Goal: Navigation & Orientation: Find specific page/section

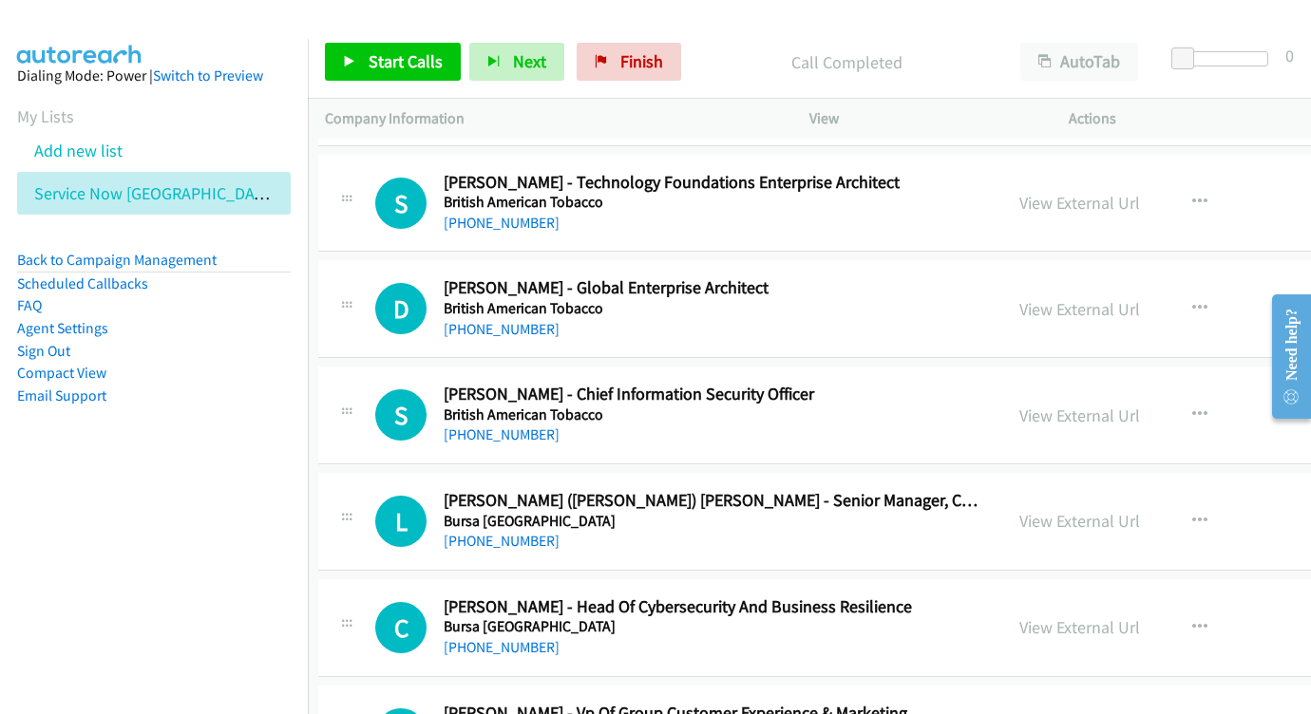
scroll to position [11310, 7]
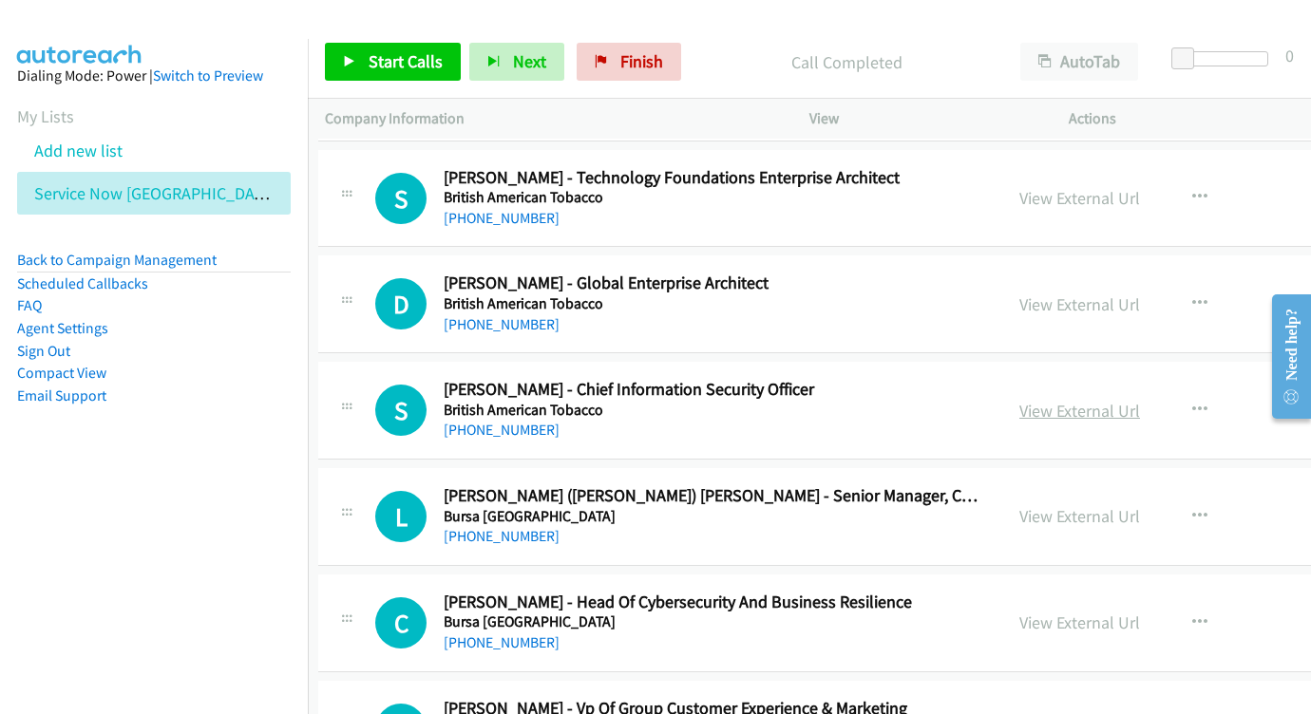
click at [1019, 400] on link "View External Url" at bounding box center [1079, 411] width 121 height 22
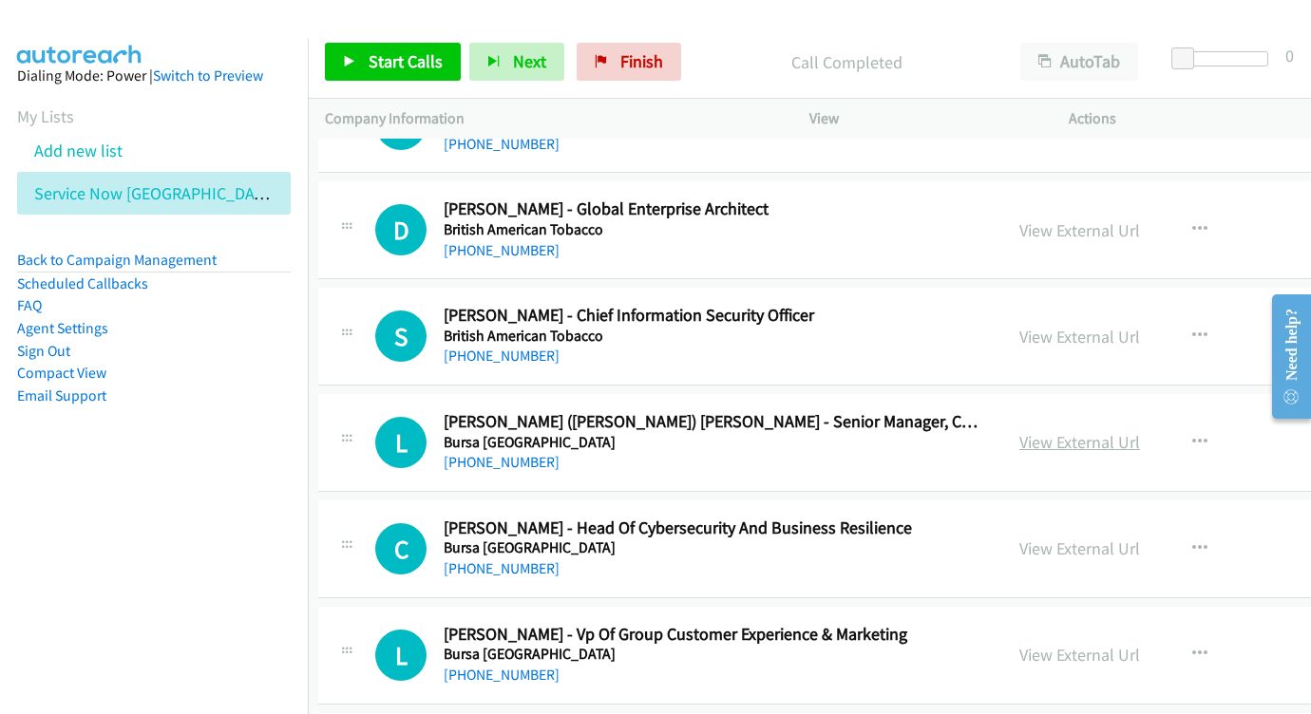
click at [1019, 431] on link "View External Url" at bounding box center [1079, 442] width 121 height 22
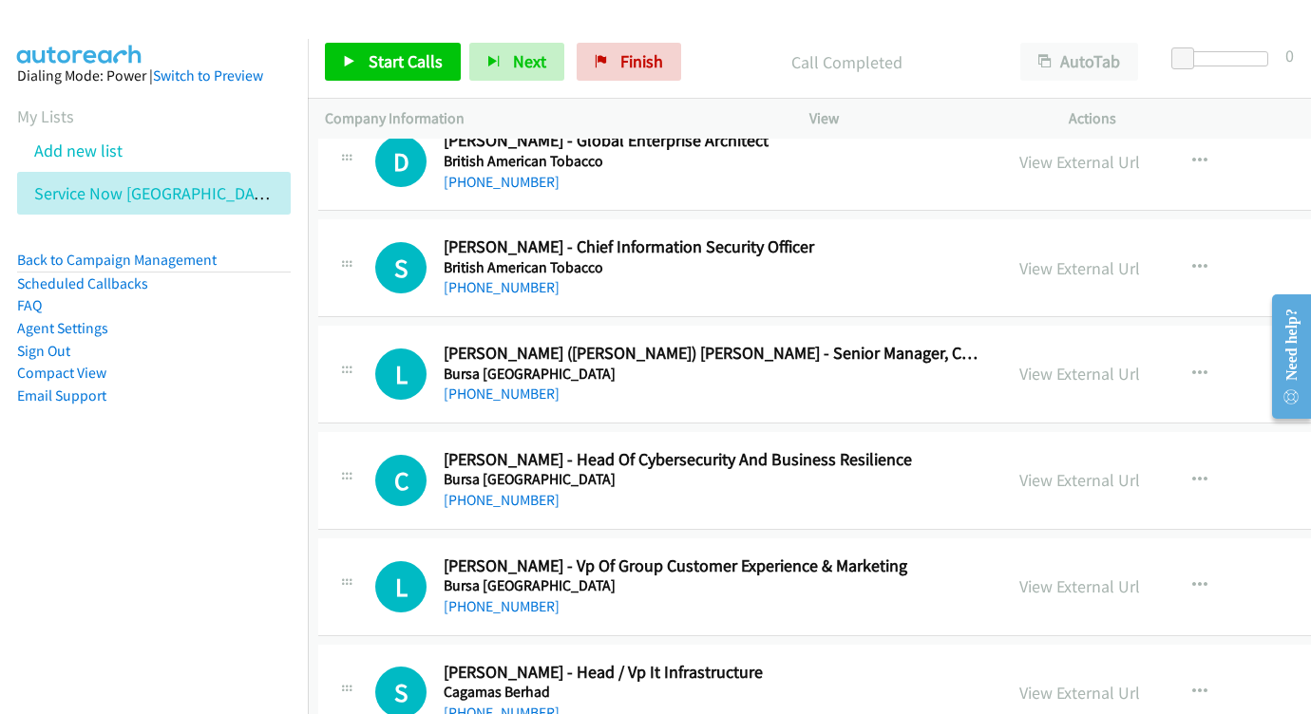
scroll to position [11480, 7]
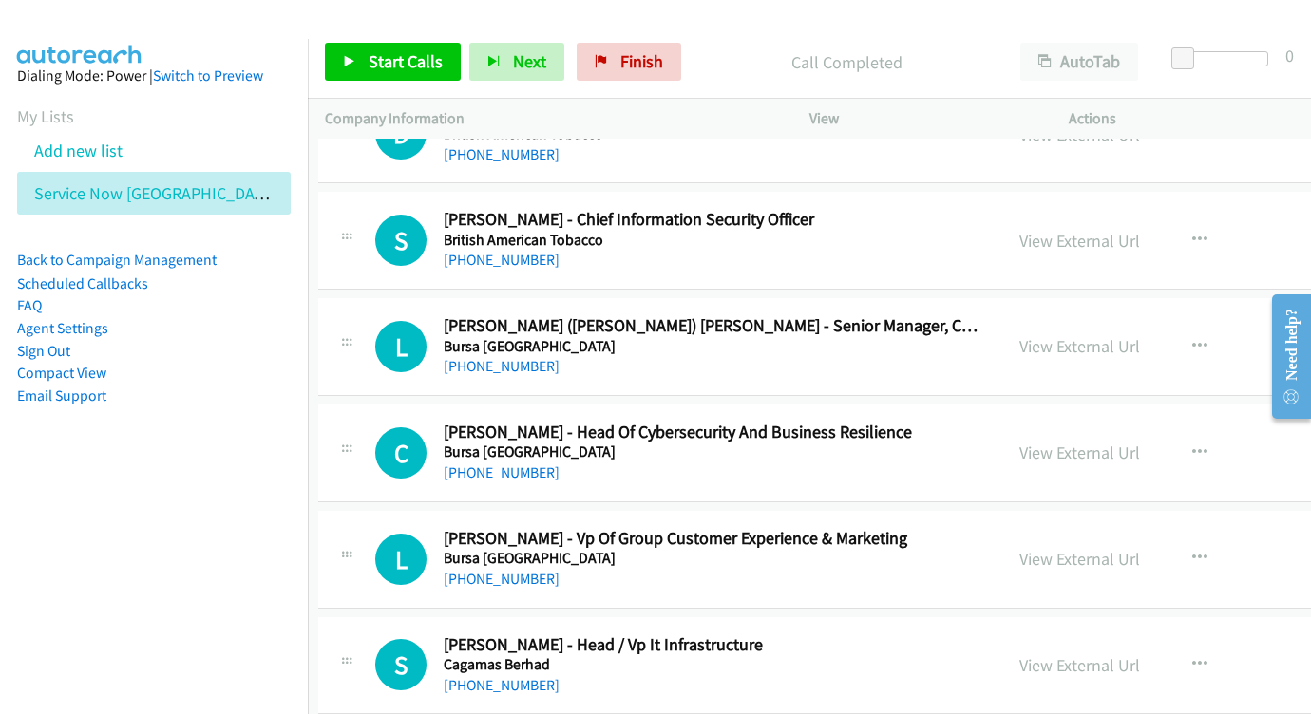
click at [1019, 442] on link "View External Url" at bounding box center [1079, 453] width 121 height 22
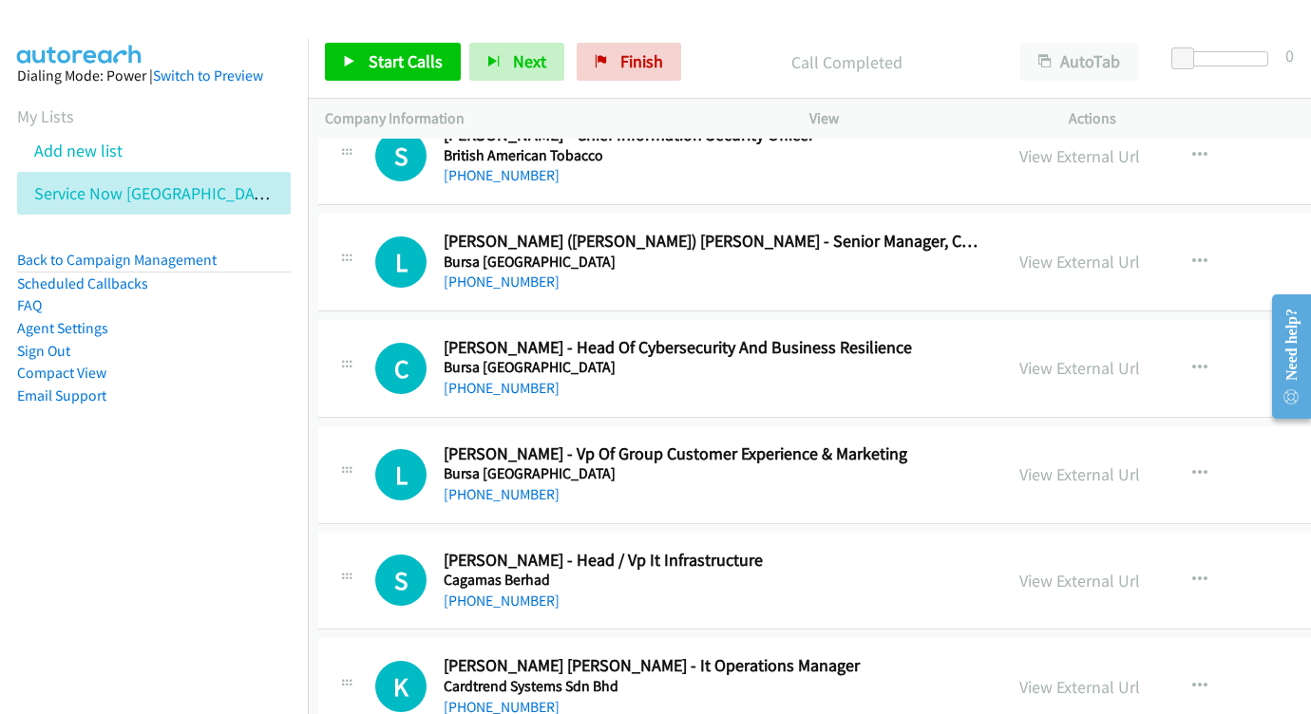
scroll to position [11584, 7]
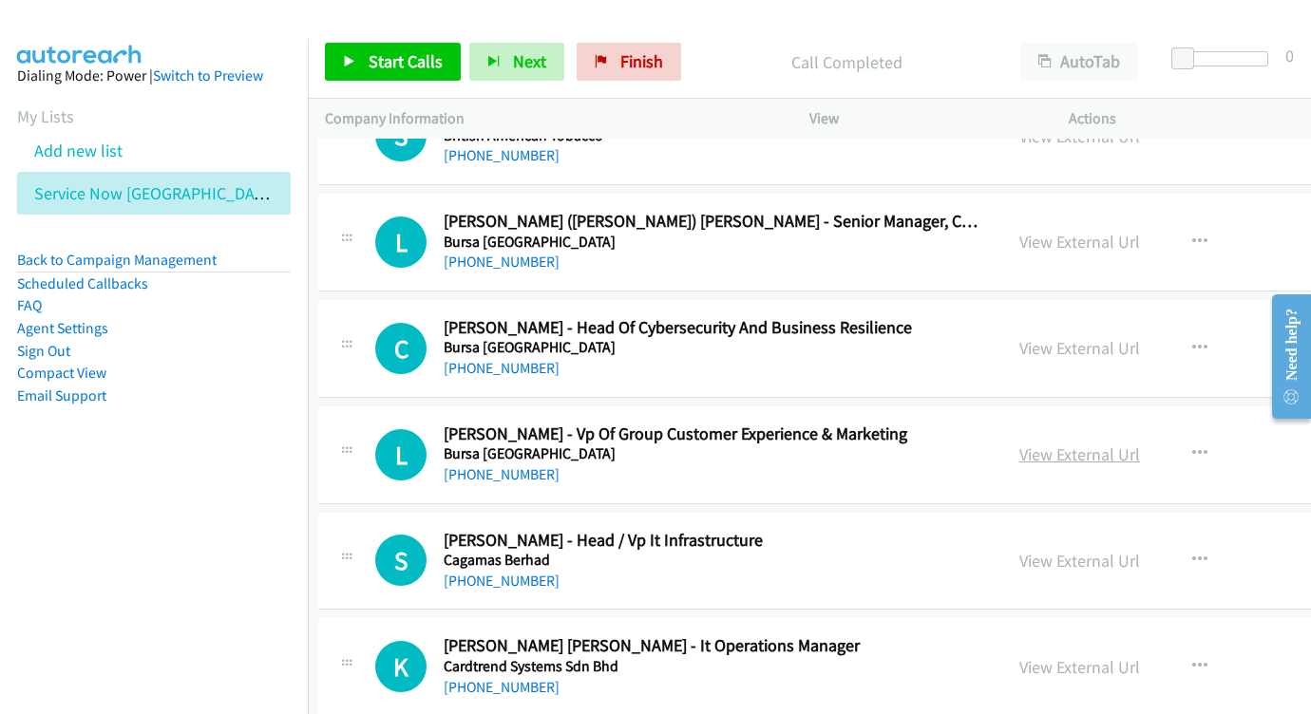
click at [1022, 444] on link "View External Url" at bounding box center [1079, 455] width 121 height 22
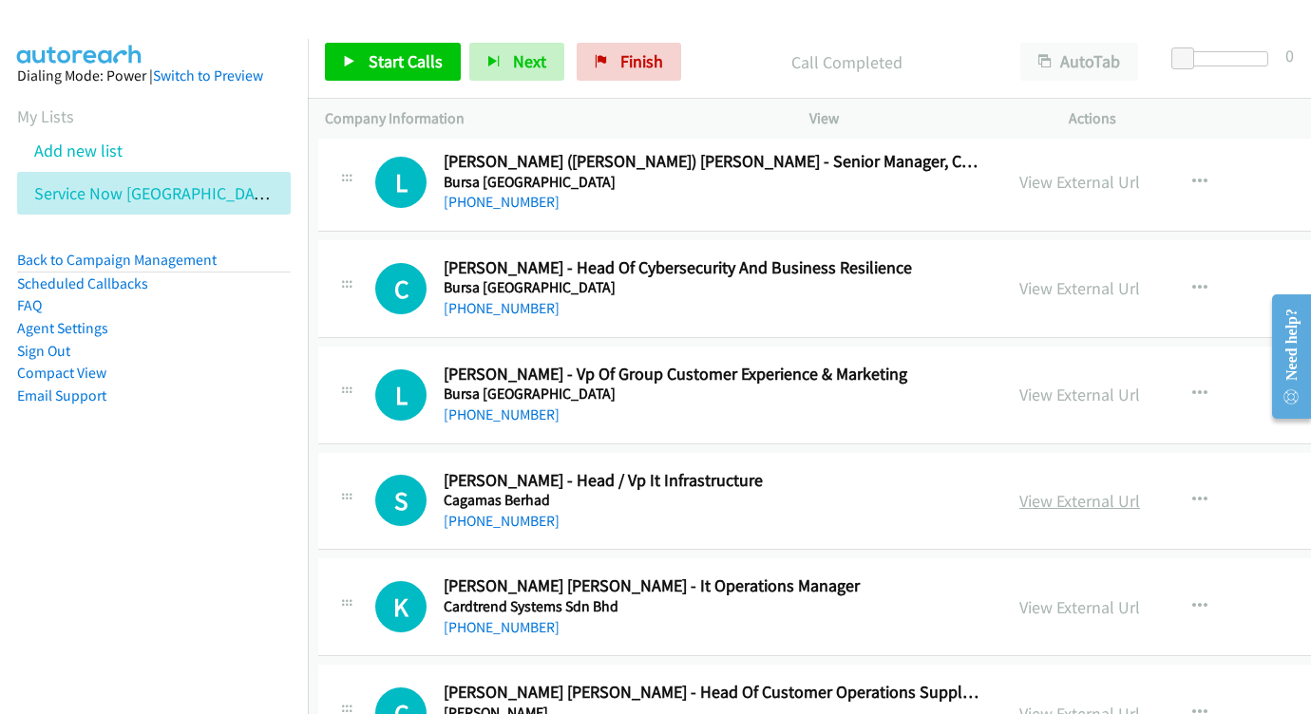
scroll to position [11684, 7]
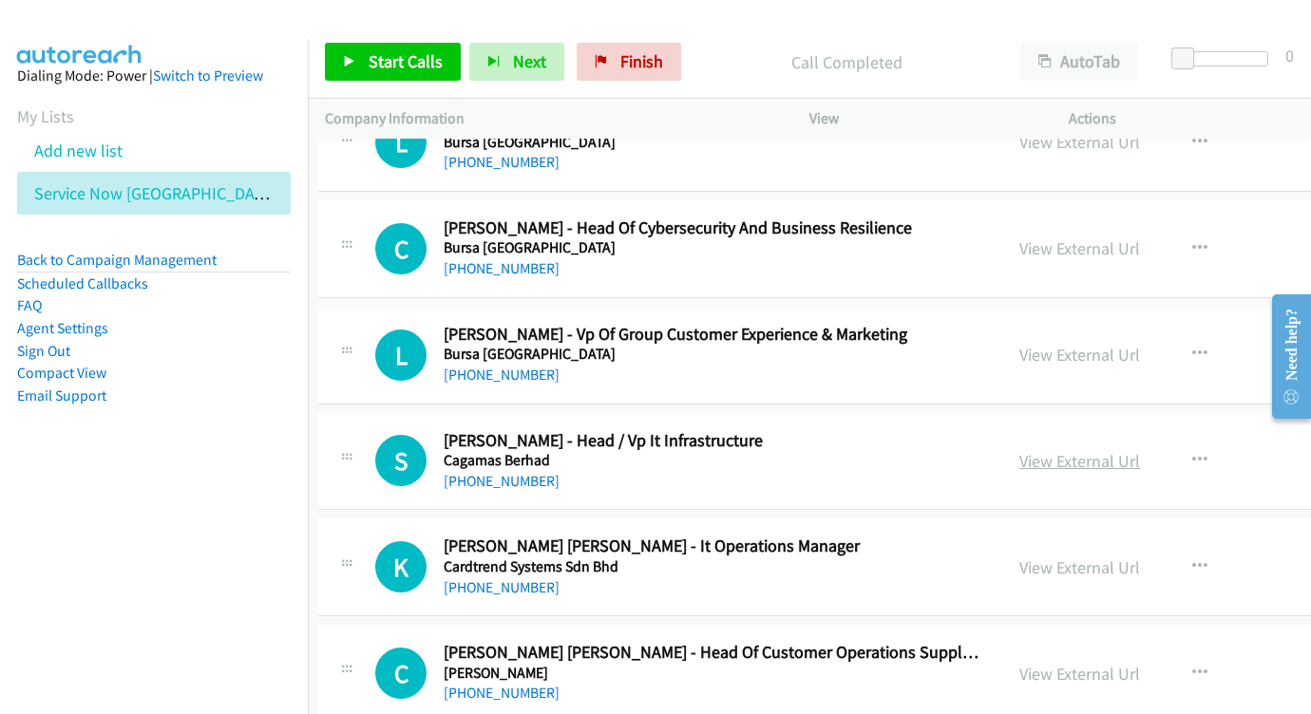
click at [1019, 450] on link "View External Url" at bounding box center [1079, 461] width 121 height 22
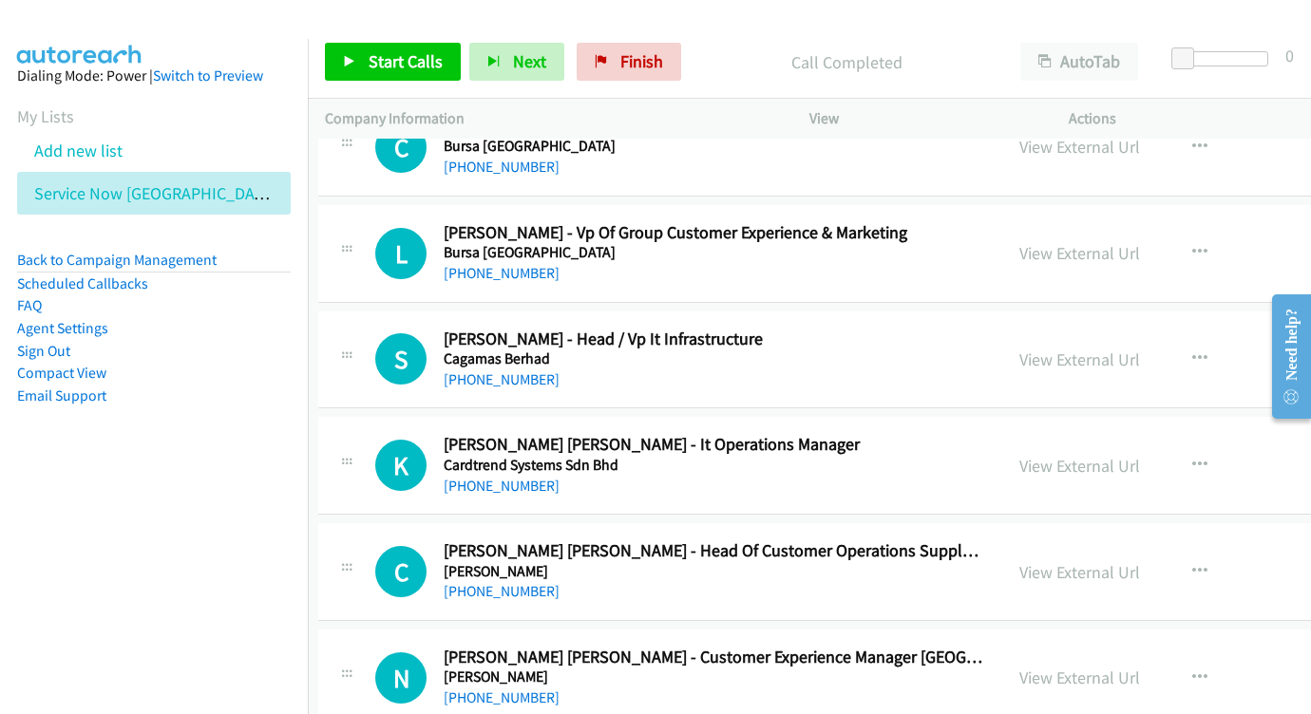
scroll to position [11793, 7]
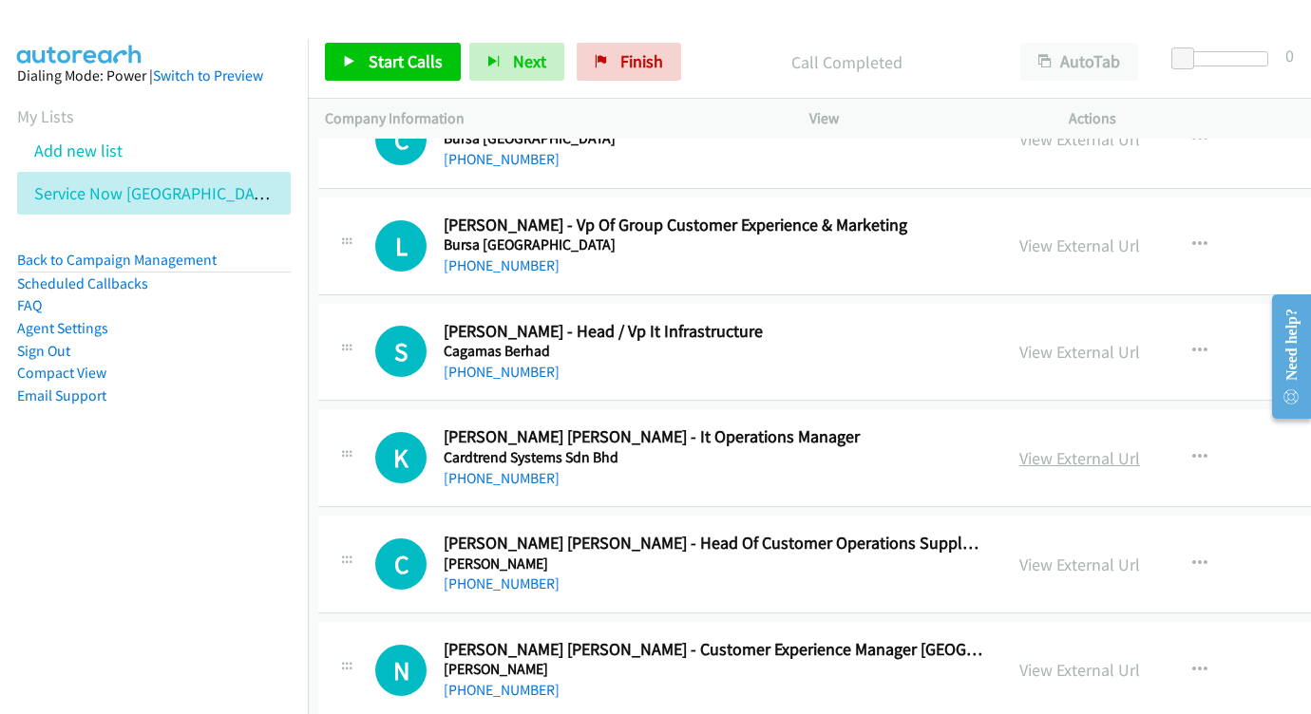
click at [1019, 447] on link "View External Url" at bounding box center [1079, 458] width 121 height 22
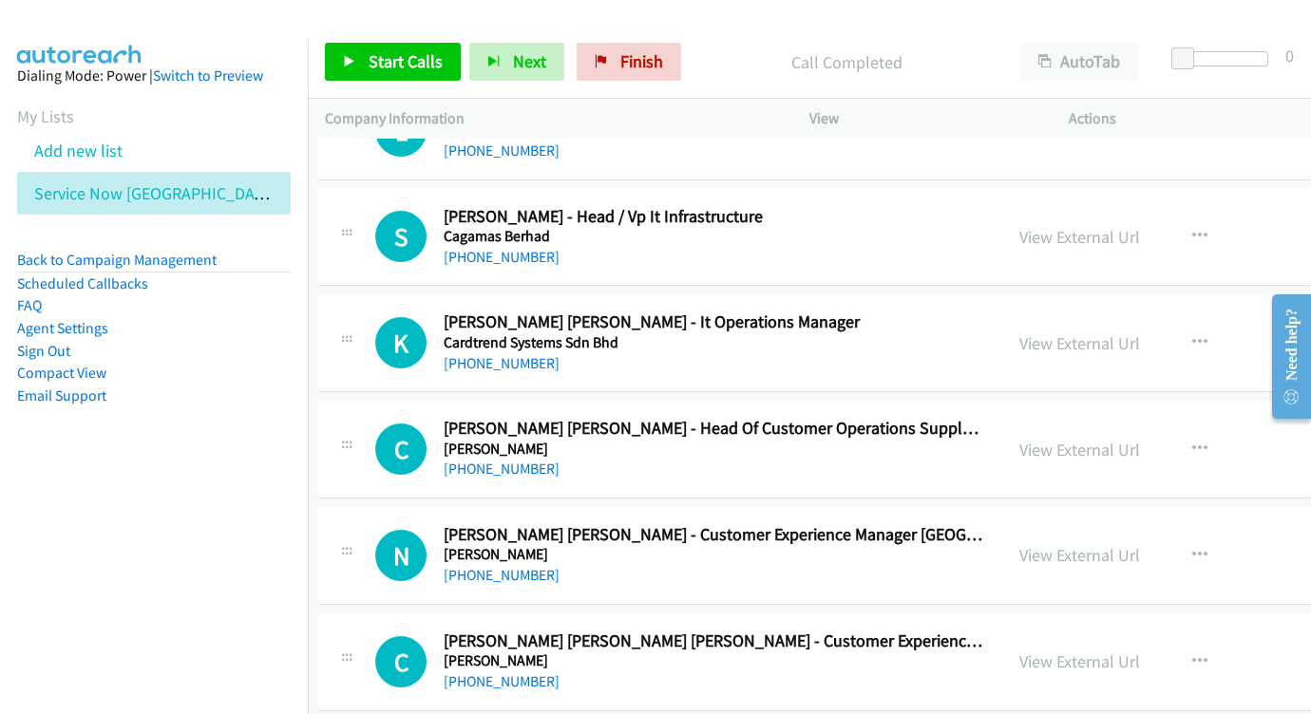
scroll to position [11928, 7]
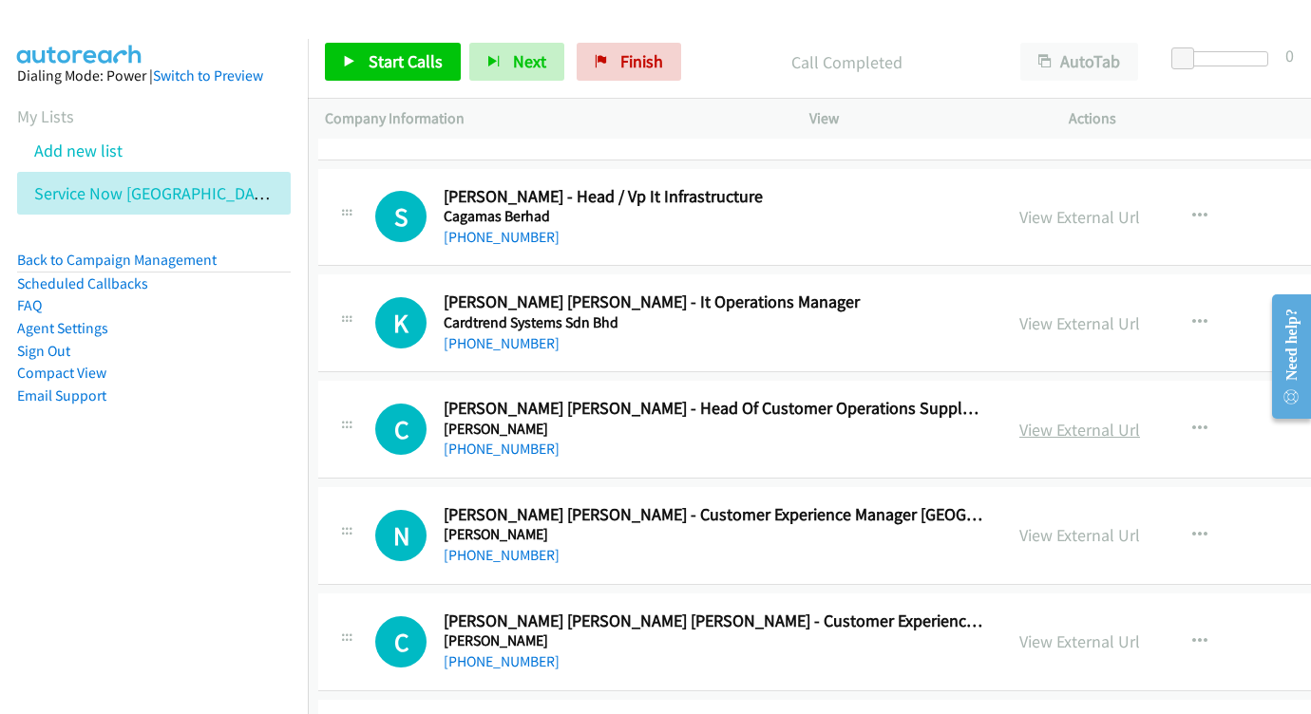
click at [1048, 419] on link "View External Url" at bounding box center [1079, 430] width 121 height 22
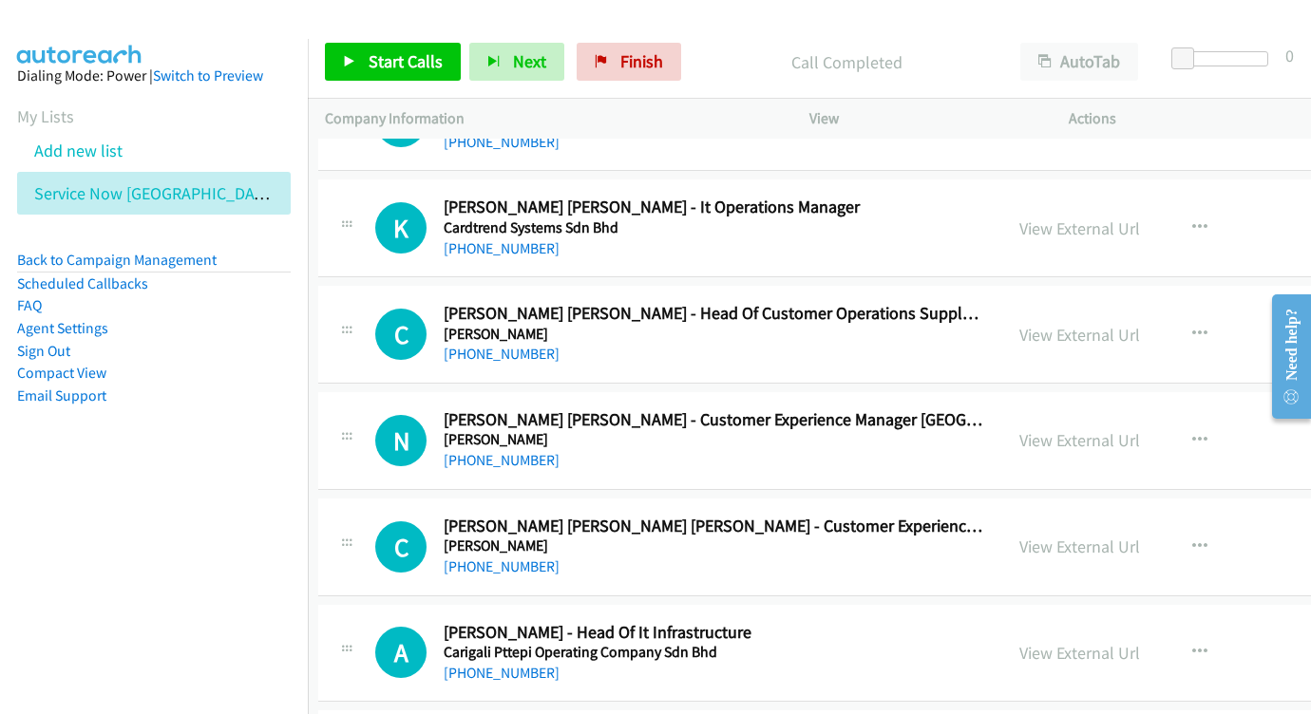
scroll to position [12034, 7]
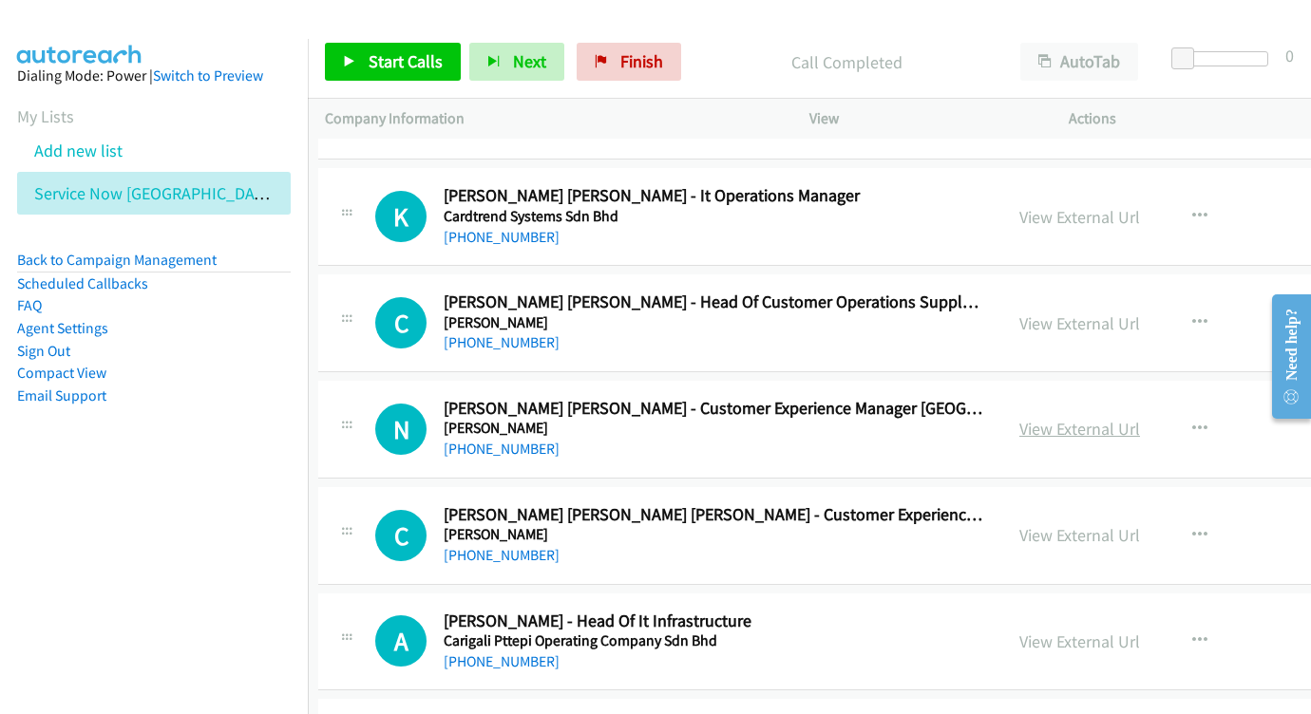
click at [1019, 418] on link "View External Url" at bounding box center [1079, 429] width 121 height 22
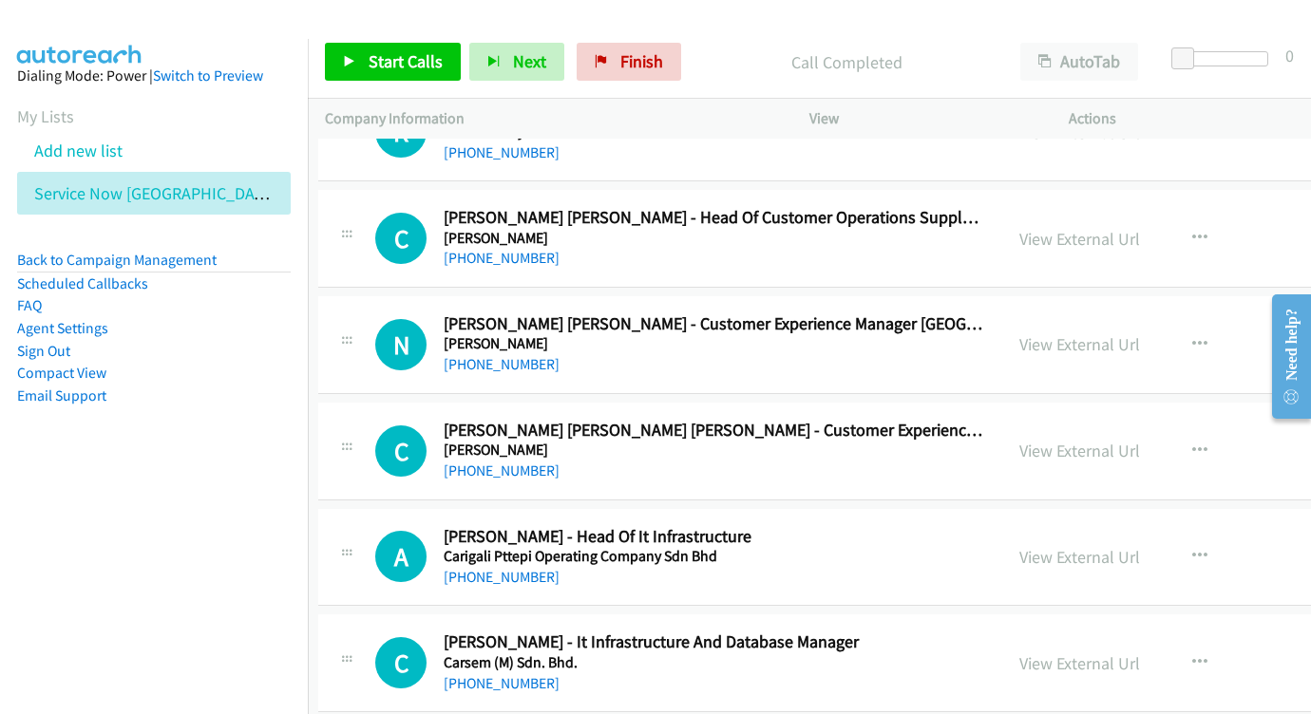
scroll to position [12134, 6]
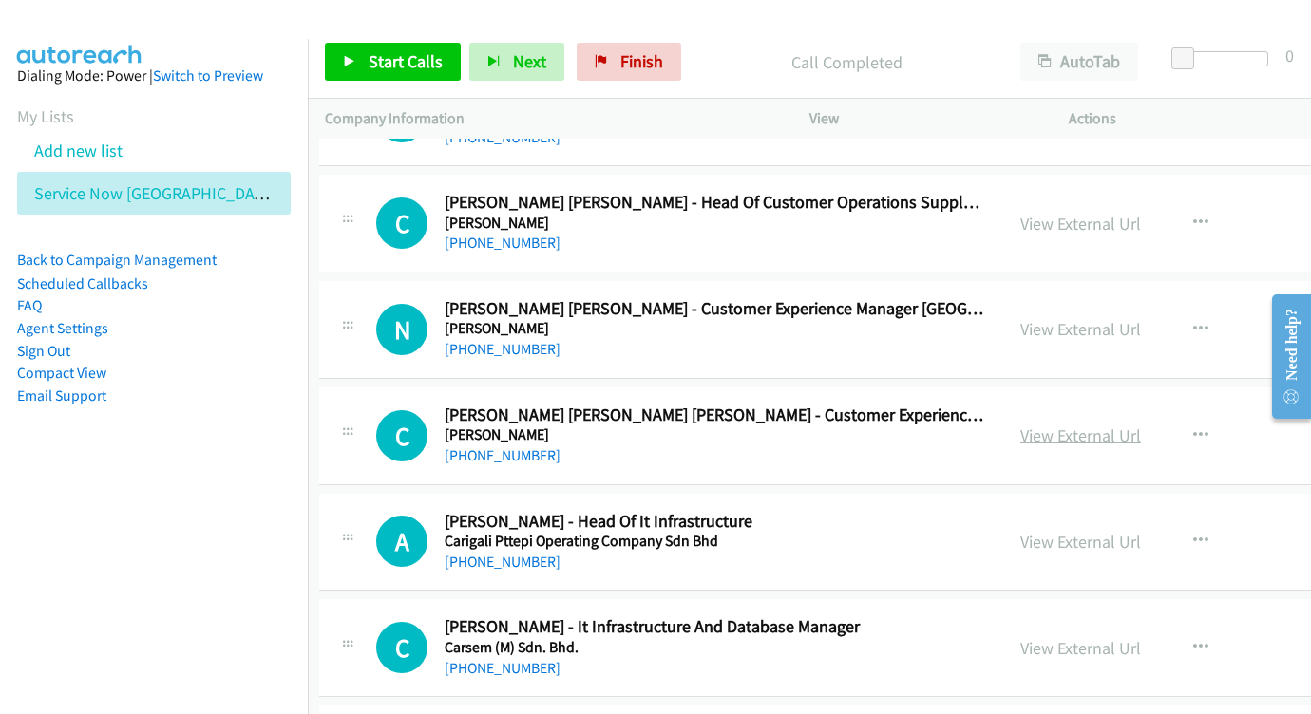
click at [1020, 425] on link "View External Url" at bounding box center [1080, 436] width 121 height 22
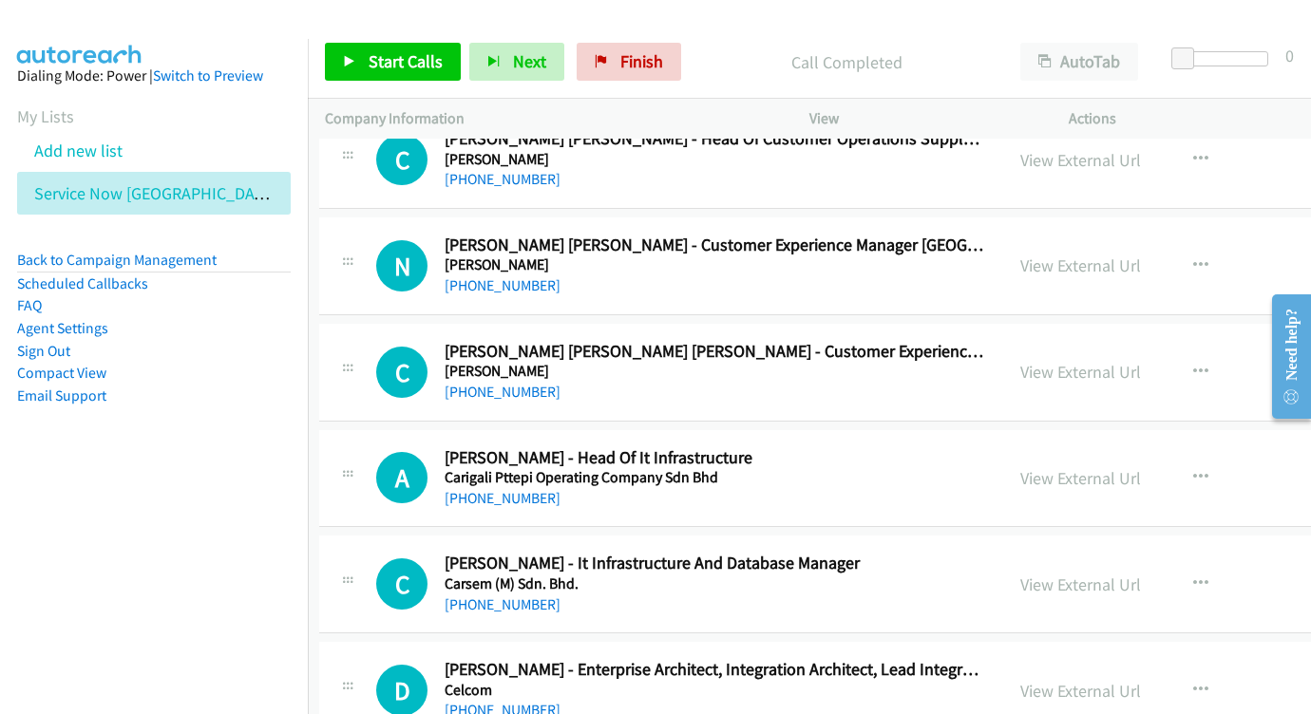
scroll to position [12219, 6]
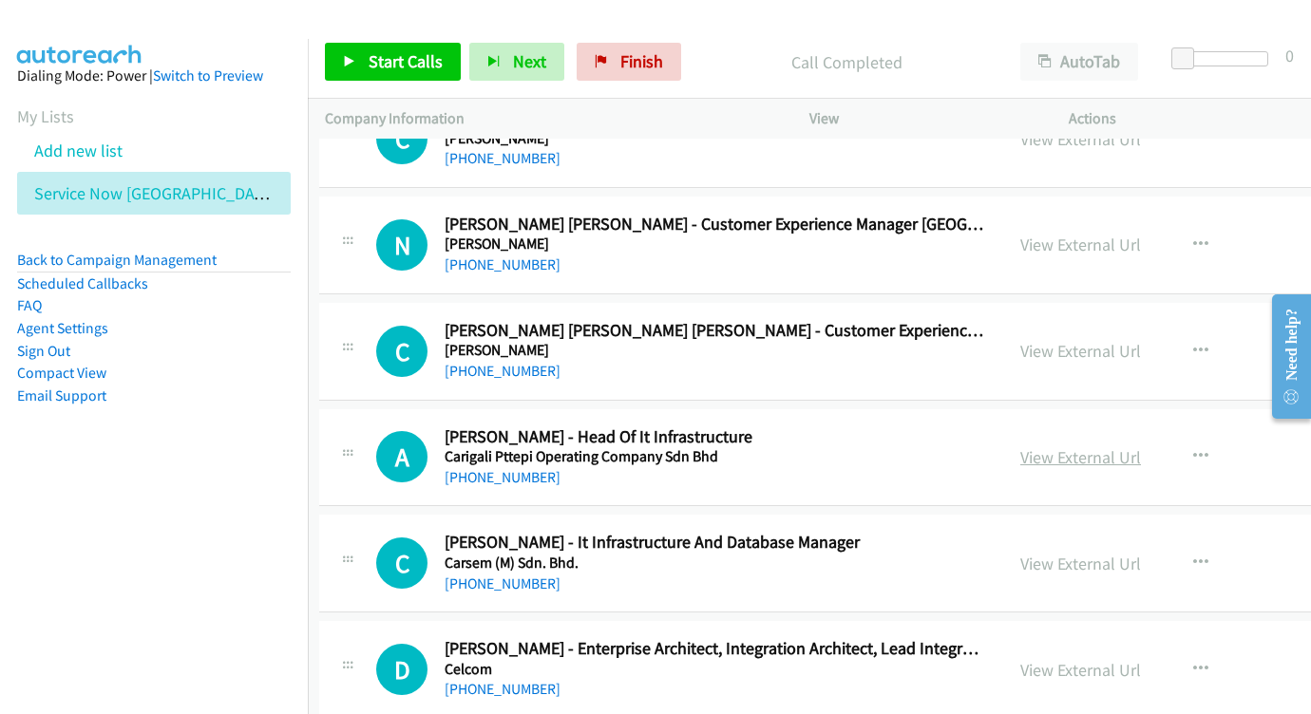
click at [1029, 446] on link "View External Url" at bounding box center [1080, 457] width 121 height 22
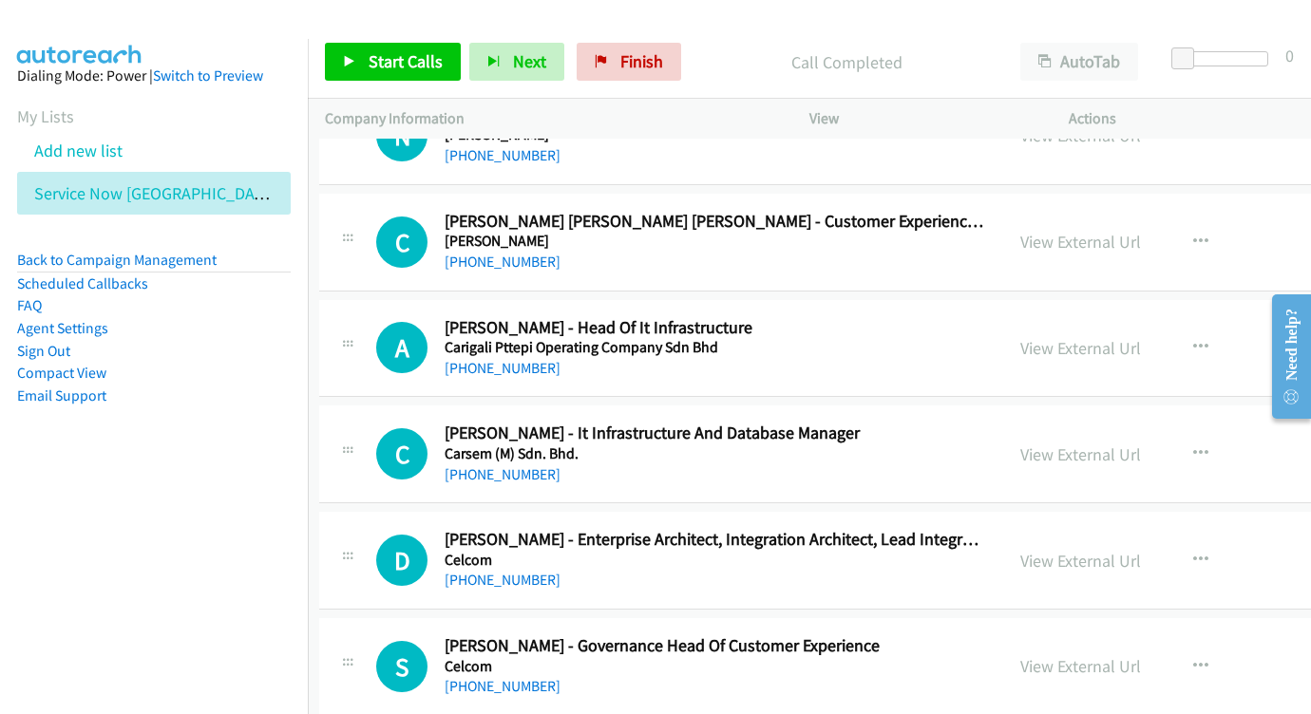
scroll to position [12343, 6]
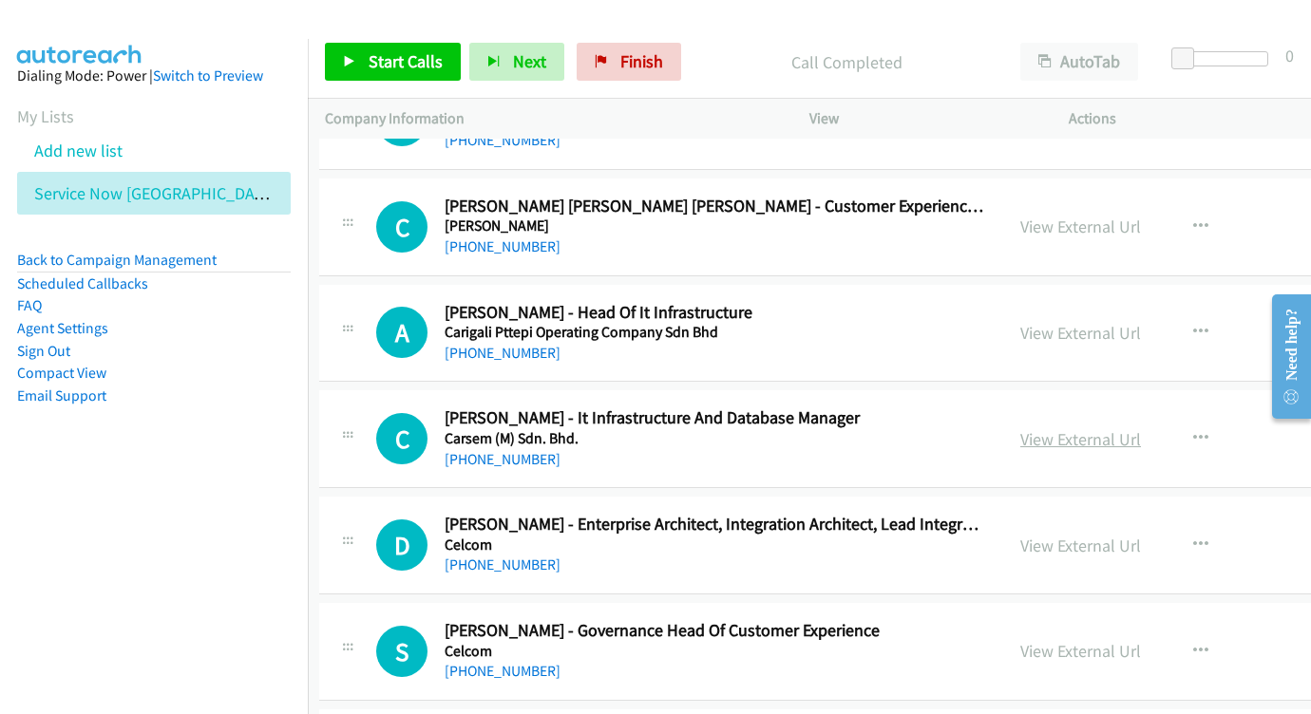
click at [1020, 428] on link "View External Url" at bounding box center [1080, 439] width 121 height 22
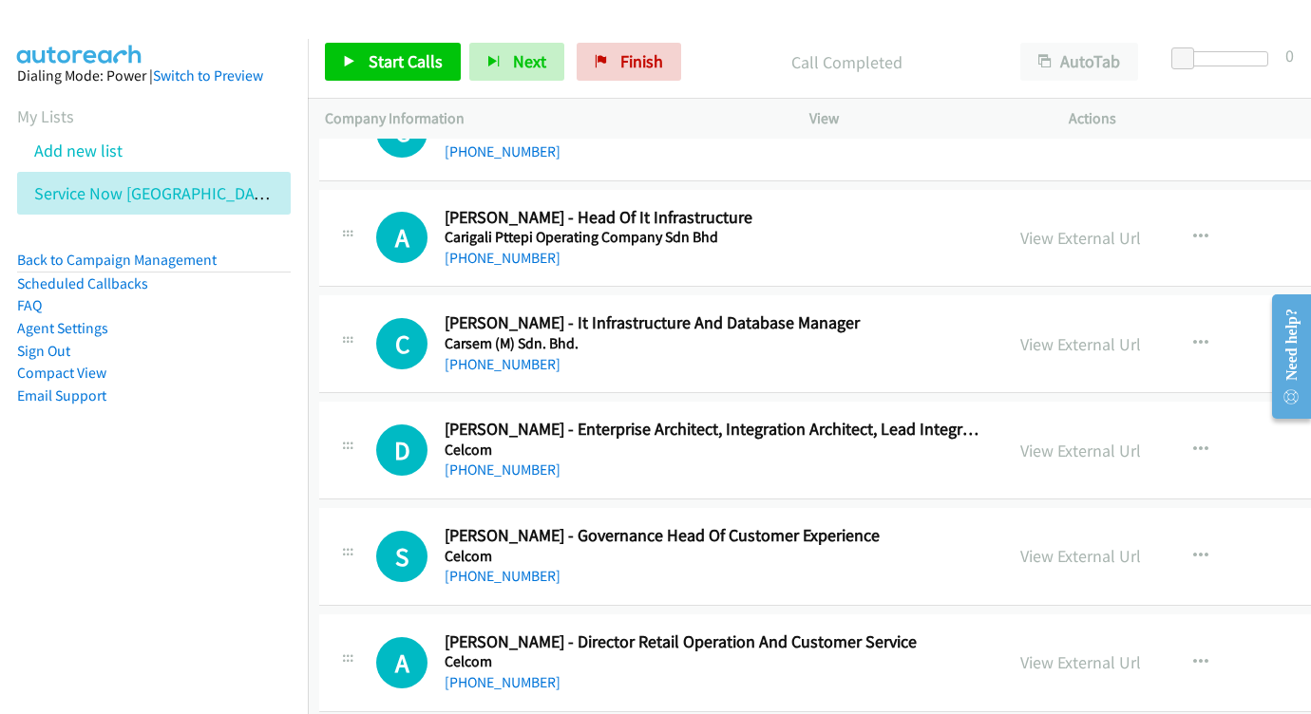
scroll to position [12458, 6]
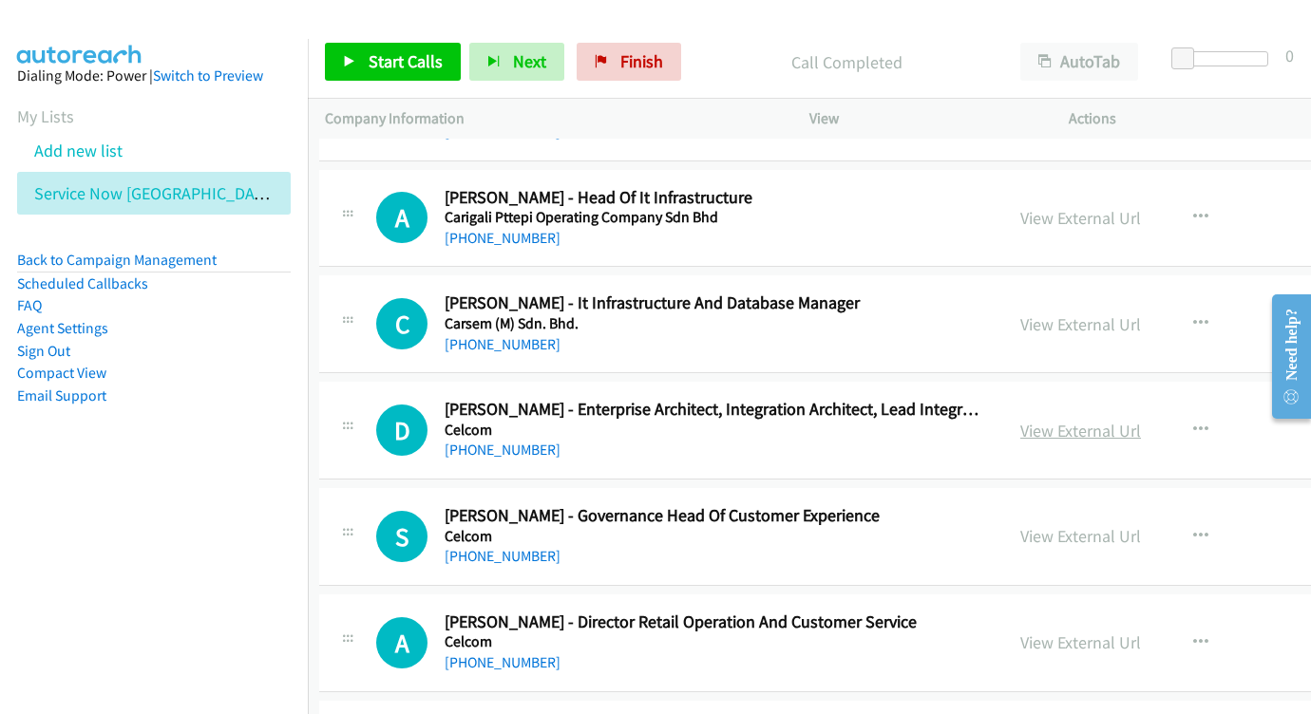
click at [1040, 420] on link "View External Url" at bounding box center [1080, 431] width 121 height 22
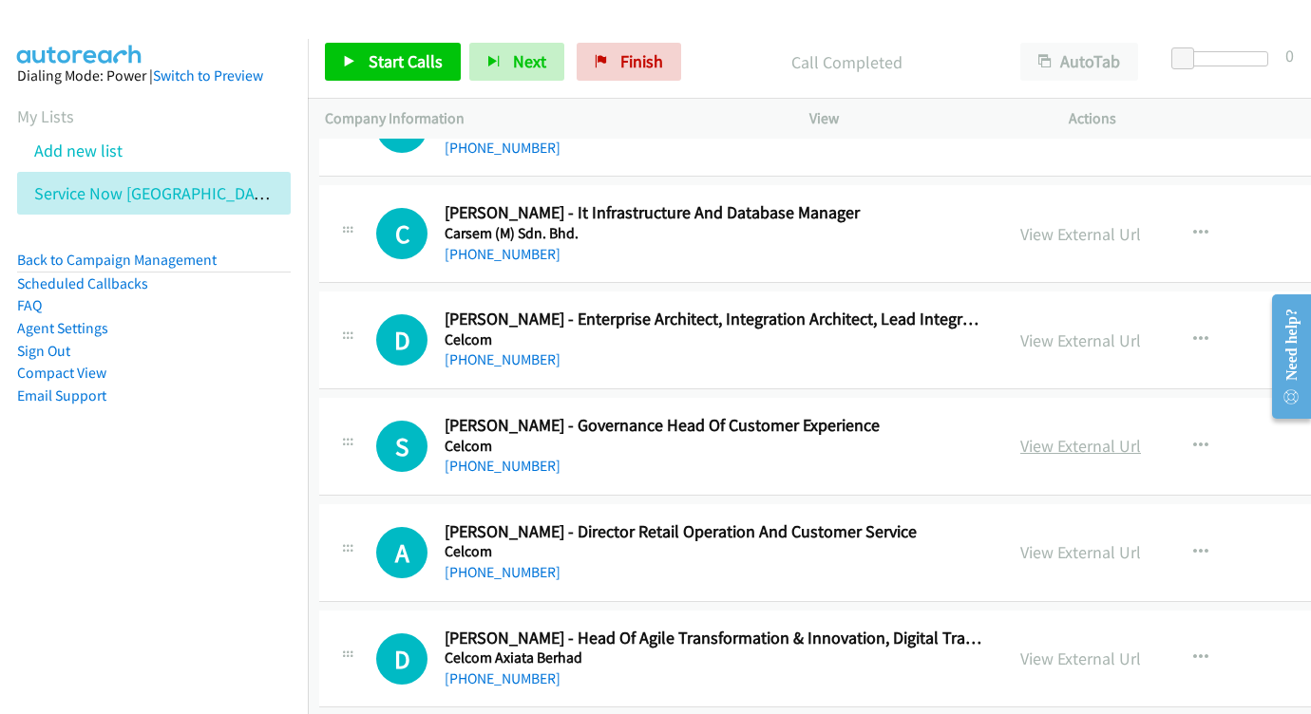
scroll to position [12560, 6]
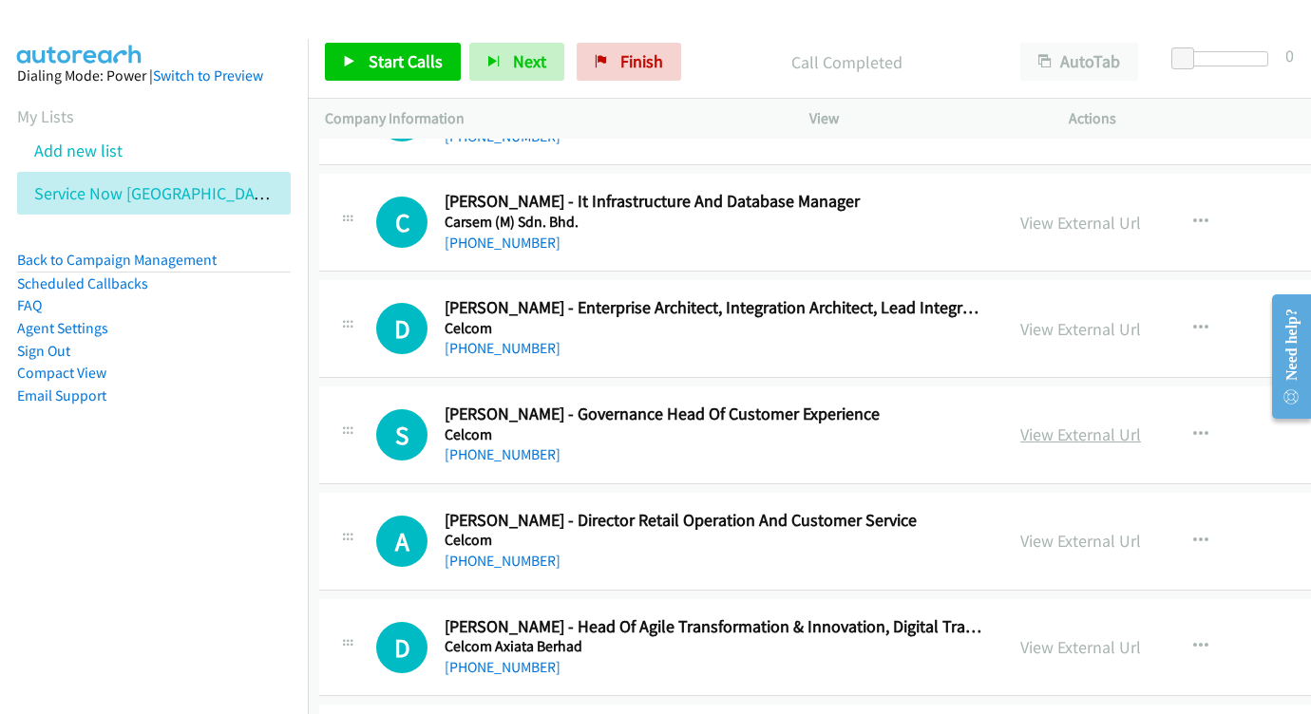
click at [1020, 424] on link "View External Url" at bounding box center [1080, 435] width 121 height 22
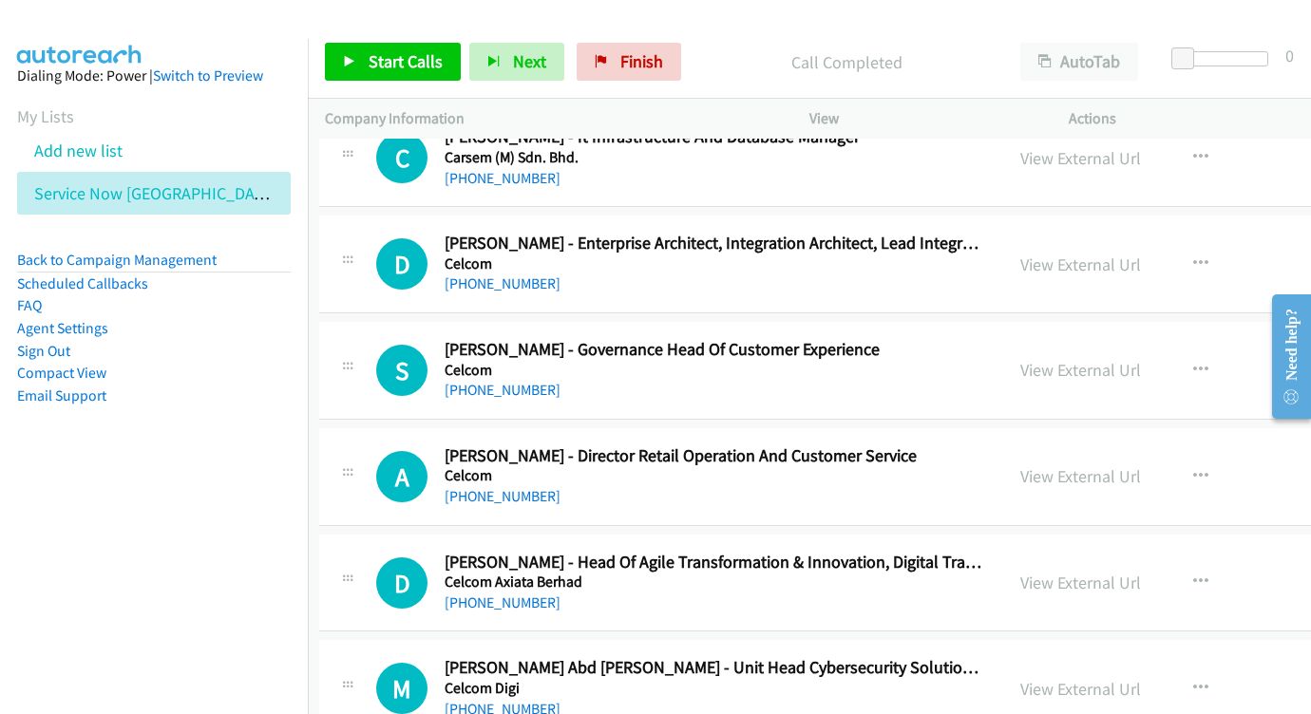
scroll to position [12633, 6]
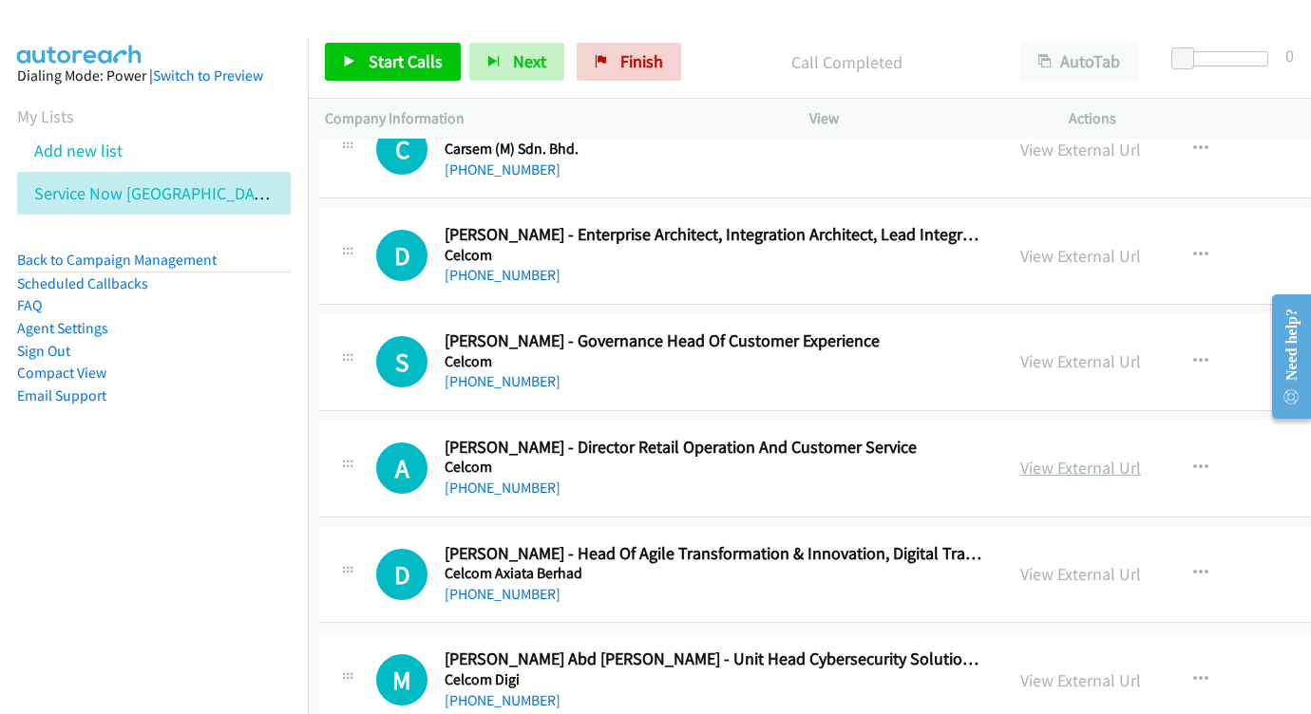
click at [1027, 457] on link "View External Url" at bounding box center [1080, 468] width 121 height 22
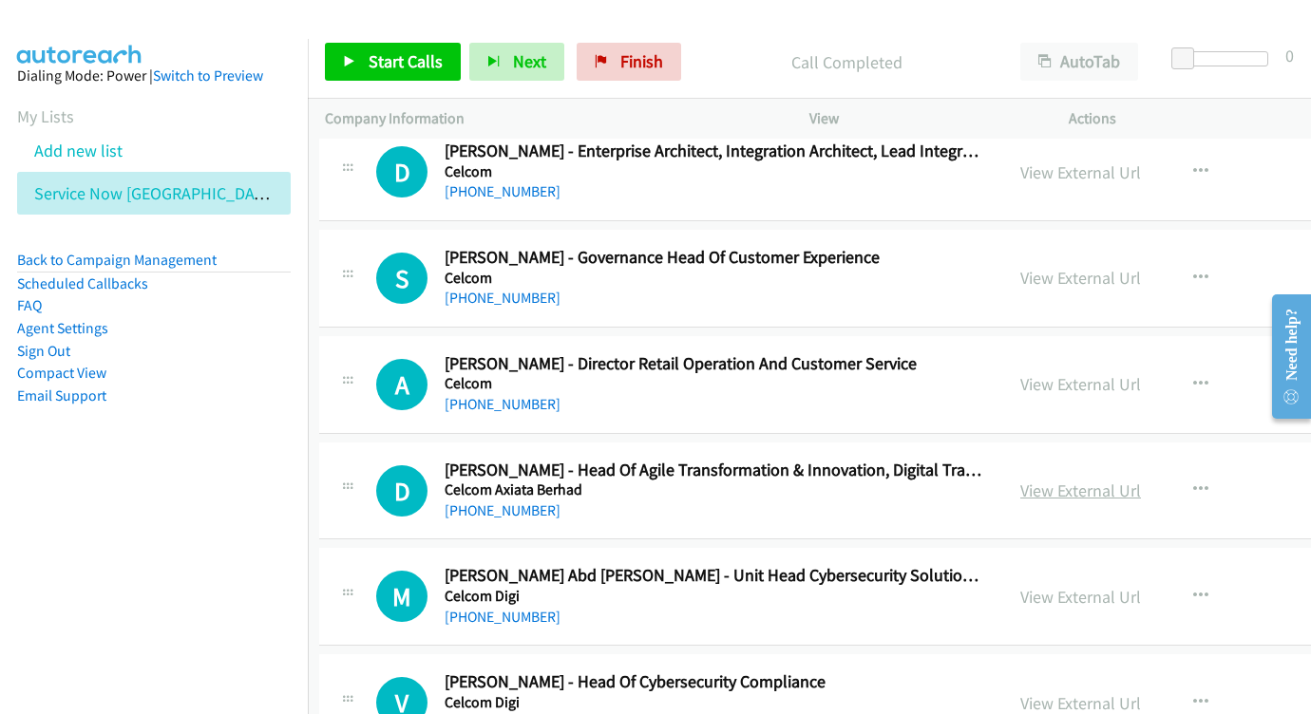
scroll to position [12730, 6]
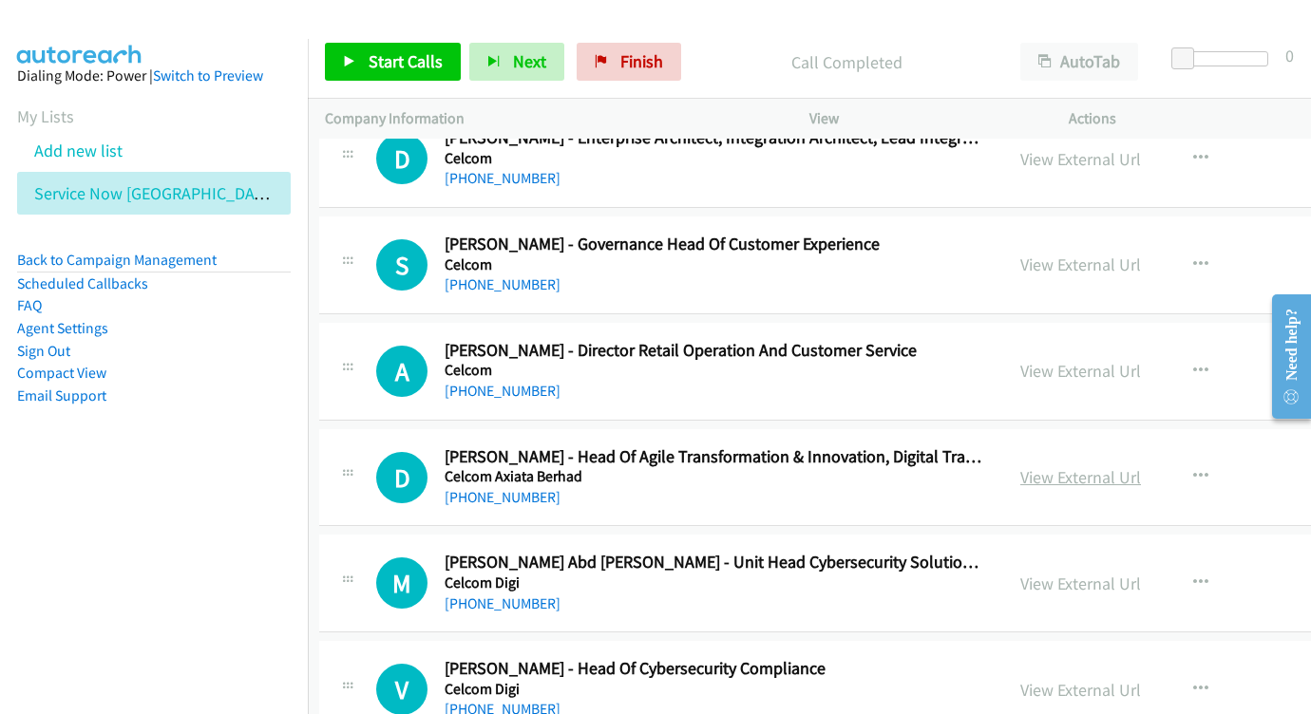
click at [1028, 466] on link "View External Url" at bounding box center [1080, 477] width 121 height 22
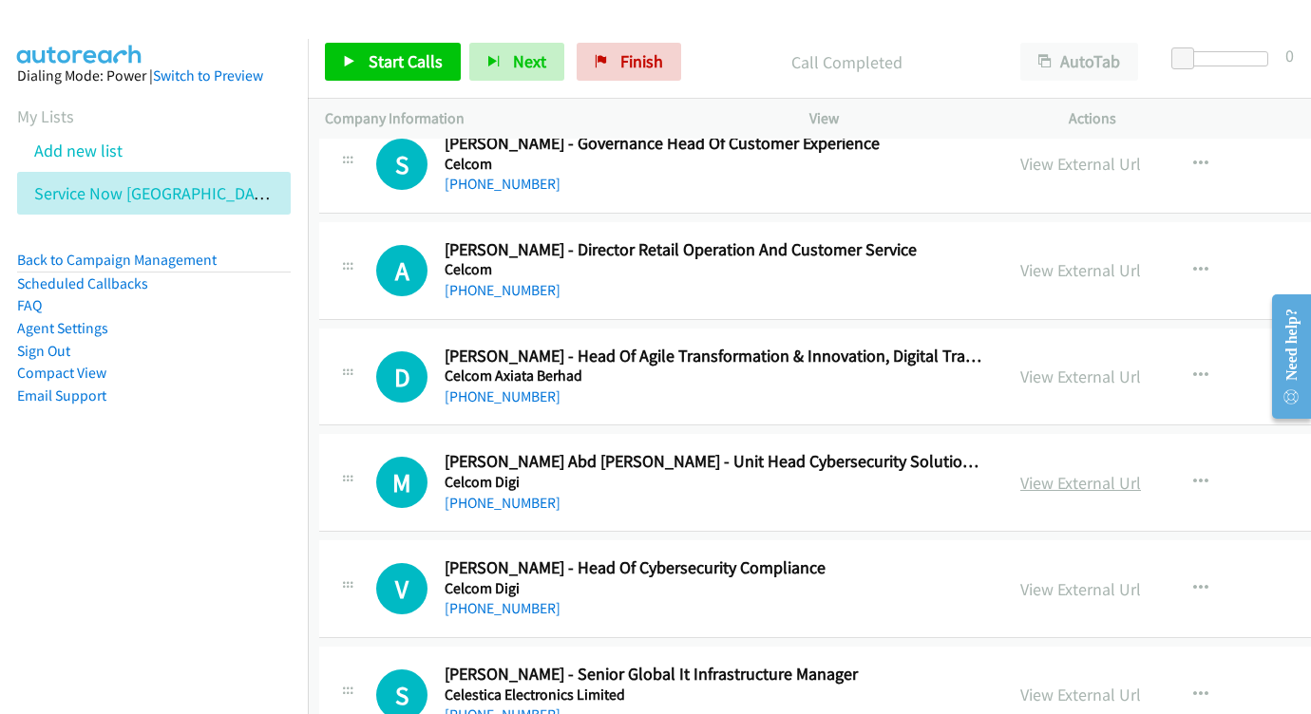
scroll to position [12847, 6]
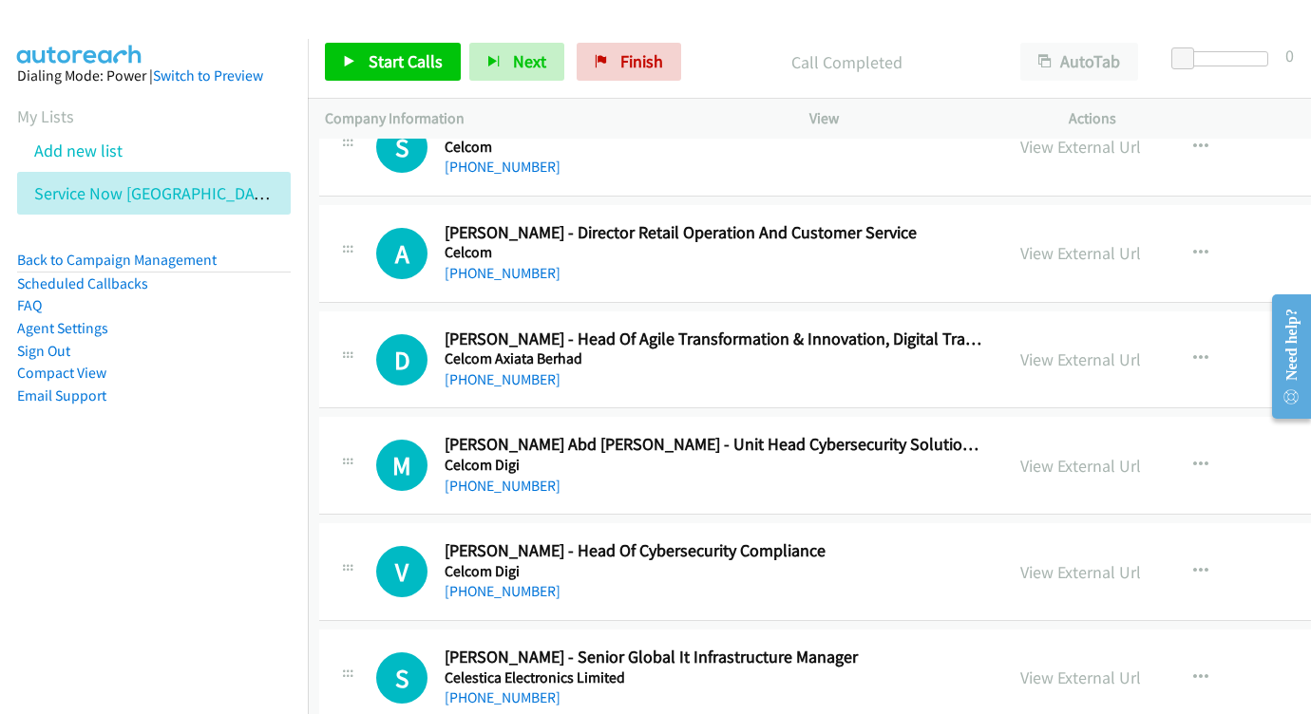
click at [1012, 434] on div "View External Url View External Url Schedule/Manage Callback Start Calls Here R…" at bounding box center [1182, 465] width 359 height 63
click at [1020, 455] on link "View External Url" at bounding box center [1080, 466] width 121 height 22
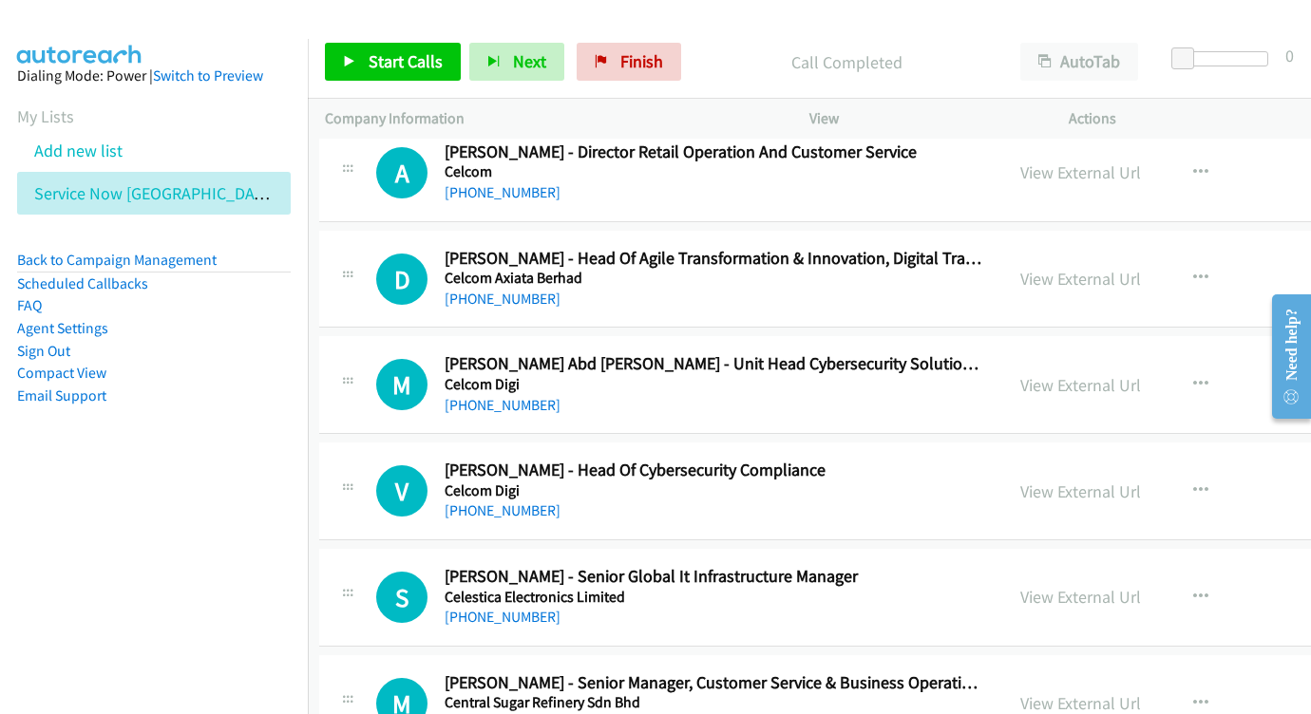
scroll to position [12940, 6]
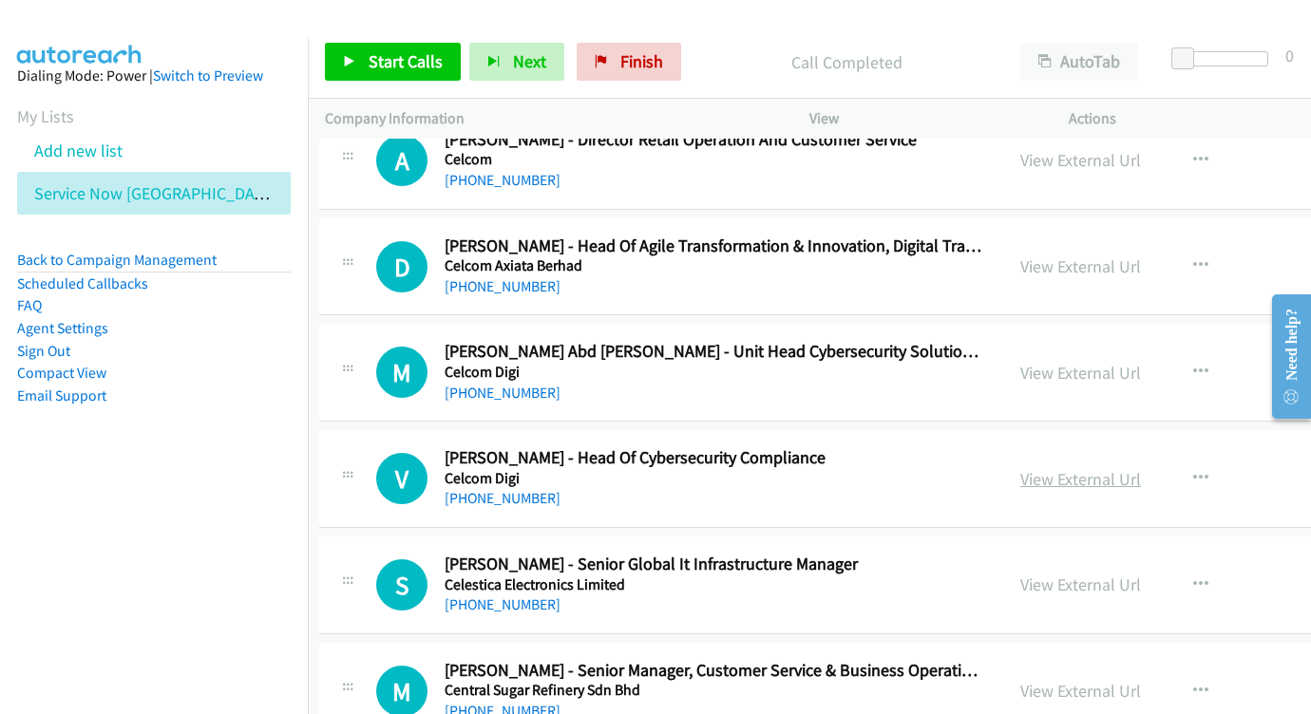
click at [1020, 468] on link "View External Url" at bounding box center [1080, 479] width 121 height 22
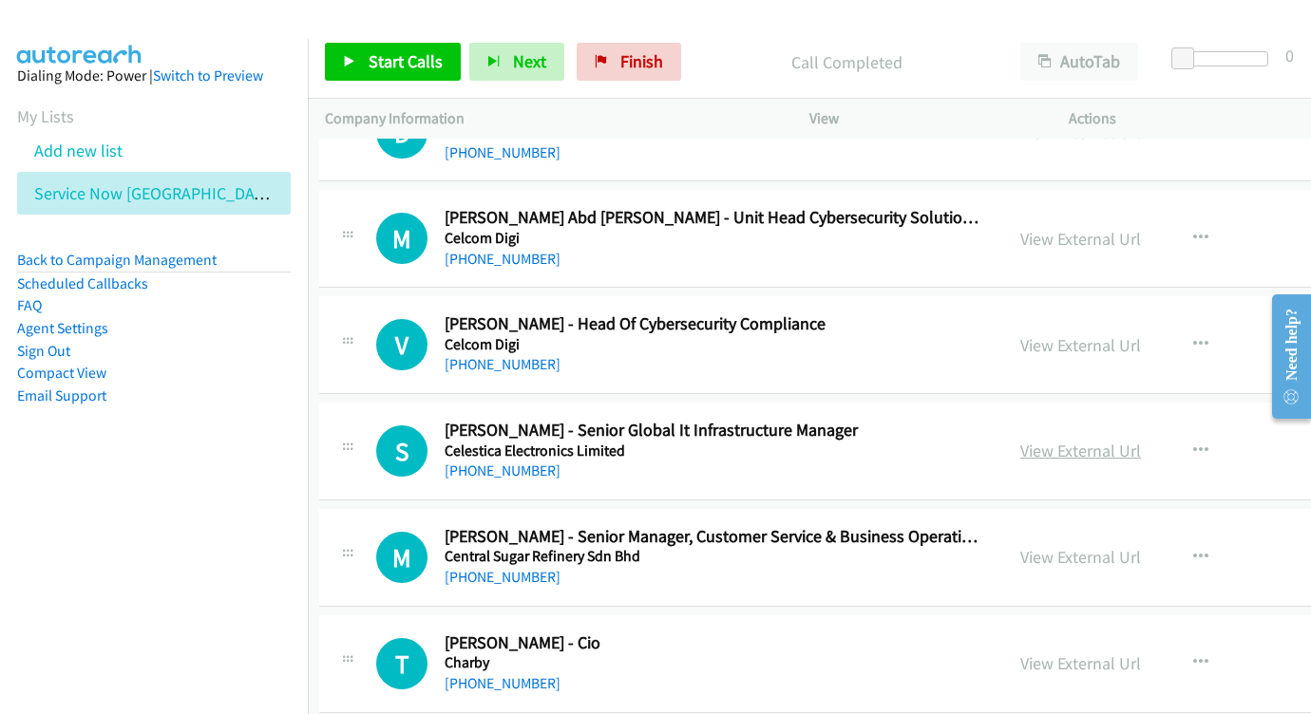
scroll to position [13104, 6]
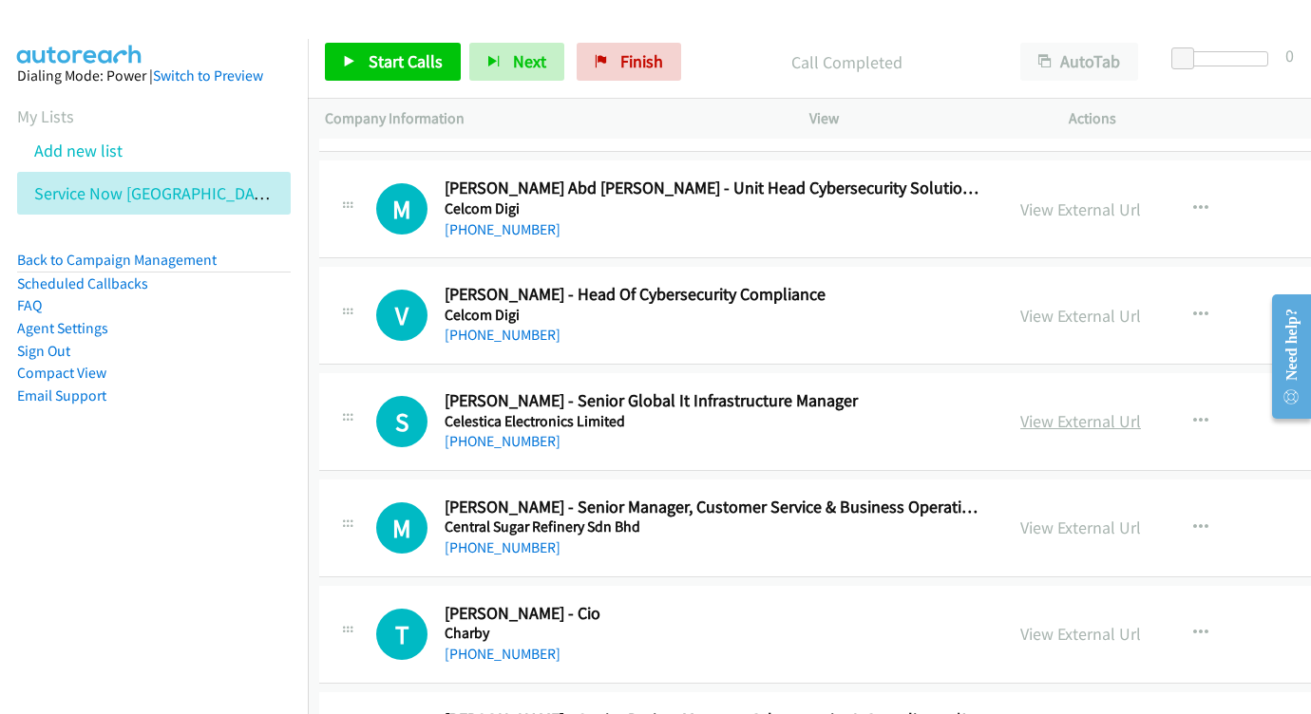
click at [1020, 410] on link "View External Url" at bounding box center [1080, 421] width 121 height 22
